Goal: Information Seeking & Learning: Learn about a topic

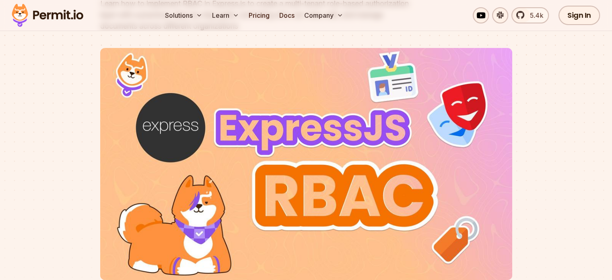
scroll to position [150, 0]
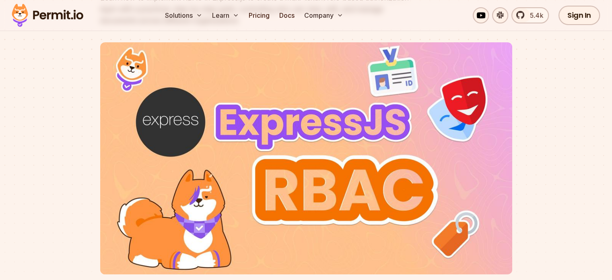
click at [348, 173] on img at bounding box center [306, 158] width 412 height 232
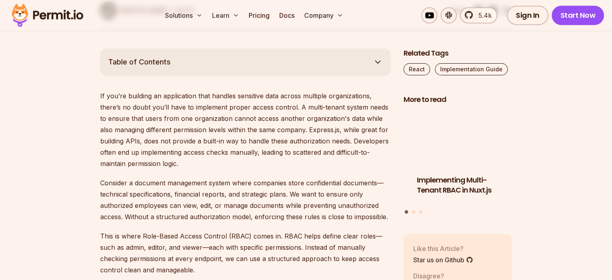
scroll to position [437, 0]
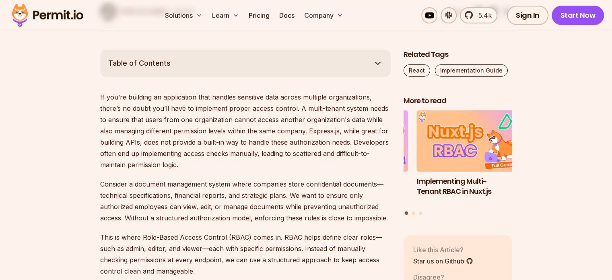
click at [375, 58] on icon "button" at bounding box center [378, 63] width 10 height 10
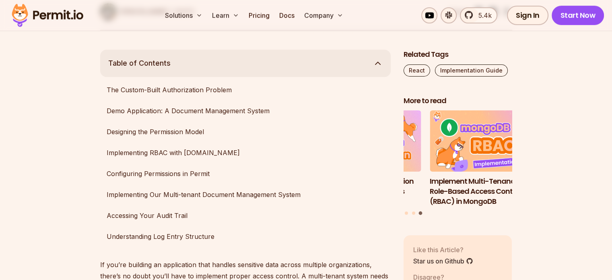
click at [375, 58] on icon "button" at bounding box center [378, 63] width 10 height 10
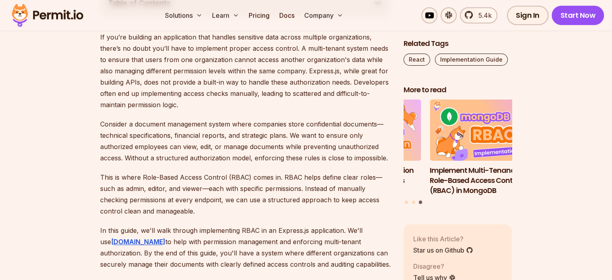
scroll to position [492, 0]
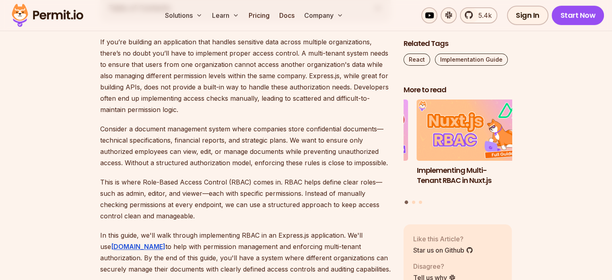
click at [106, 42] on p "If you’re building an application that handles sensitive data across multiple o…" at bounding box center [245, 75] width 290 height 79
click at [135, 58] on p "If you’re building an application that handles sensitive data across multiple o…" at bounding box center [245, 75] width 290 height 79
click at [126, 47] on p "If you’re building an application that handles sensitive data across multiple o…" at bounding box center [245, 75] width 290 height 79
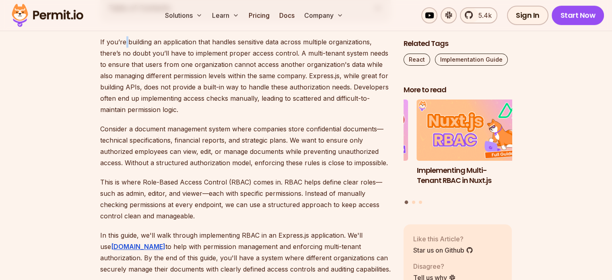
click at [126, 47] on p "If you’re building an application that handles sensitive data across multiple o…" at bounding box center [245, 75] width 290 height 79
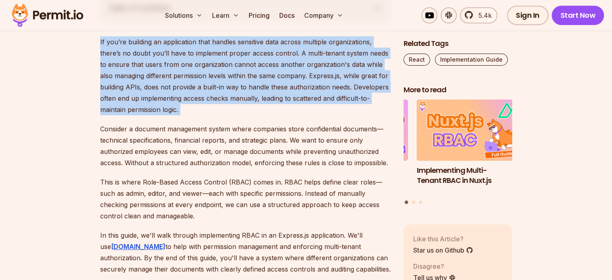
click at [126, 47] on p "If you’re building an application that handles sensitive data across multiple o…" at bounding box center [245, 75] width 290 height 79
click at [132, 53] on p "If you’re building an application that handles sensitive data across multiple o…" at bounding box center [245, 75] width 290 height 79
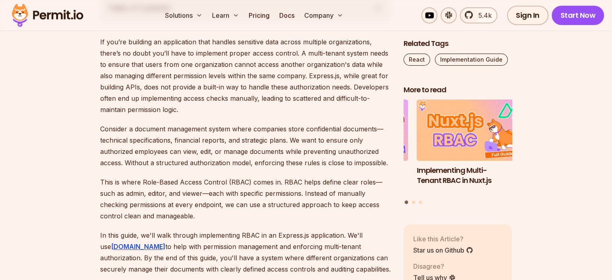
click at [188, 111] on p "If you’re building an application that handles sensitive data across multiple o…" at bounding box center [245, 75] width 290 height 79
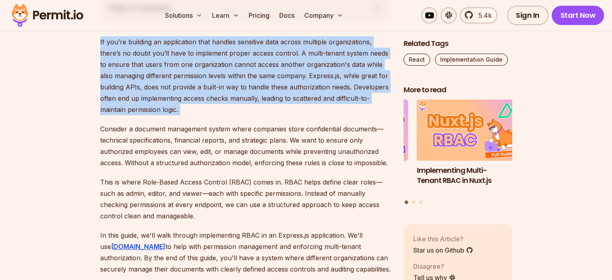
drag, startPoint x: 188, startPoint y: 111, endPoint x: 156, endPoint y: 80, distance: 44.1
click at [156, 80] on p "If you’re building an application that handles sensitive data across multiple o…" at bounding box center [245, 75] width 290 height 79
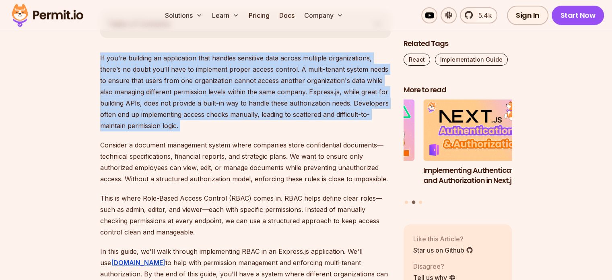
scroll to position [465, 0]
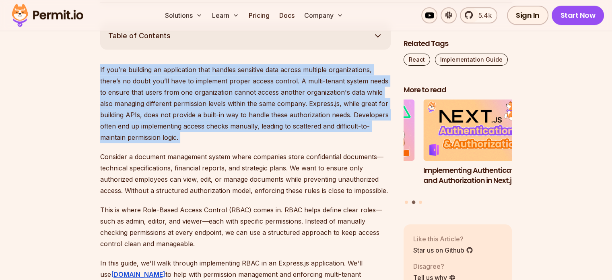
click at [189, 101] on p "If you’re building an application that handles sensitive data across multiple o…" at bounding box center [245, 103] width 290 height 79
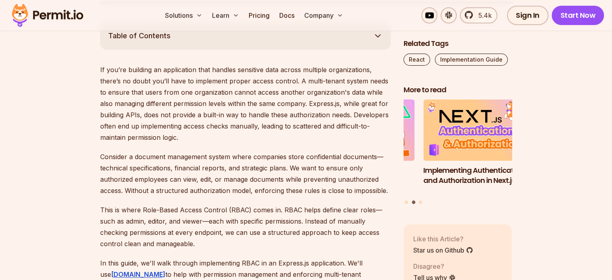
click at [171, 127] on p "If you’re building an application that handles sensitive data across multiple o…" at bounding box center [245, 103] width 290 height 79
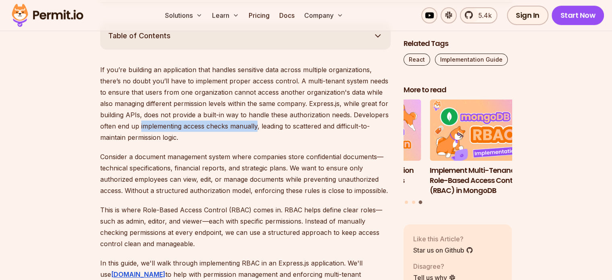
drag, startPoint x: 171, startPoint y: 127, endPoint x: 246, endPoint y: 125, distance: 75.3
click at [246, 125] on p "If you’re building an application that handles sensitive data across multiple o…" at bounding box center [245, 103] width 290 height 79
click at [235, 138] on p "If you’re building an application that handles sensitive data across multiple o…" at bounding box center [245, 103] width 290 height 79
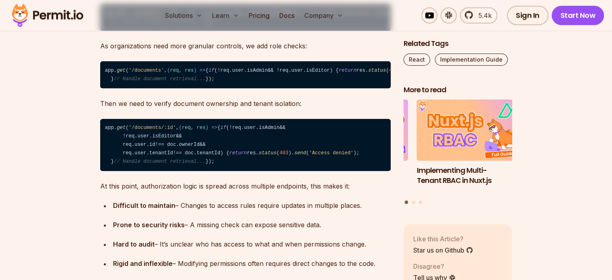
scroll to position [1020, 0]
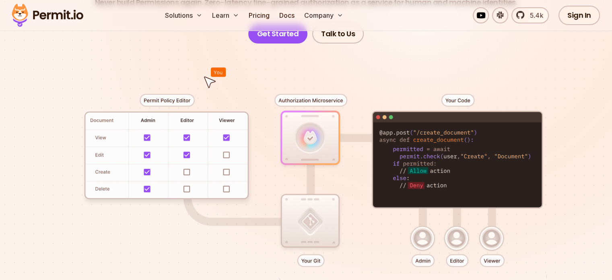
scroll to position [151, 0]
